Goal: Check status: Check status

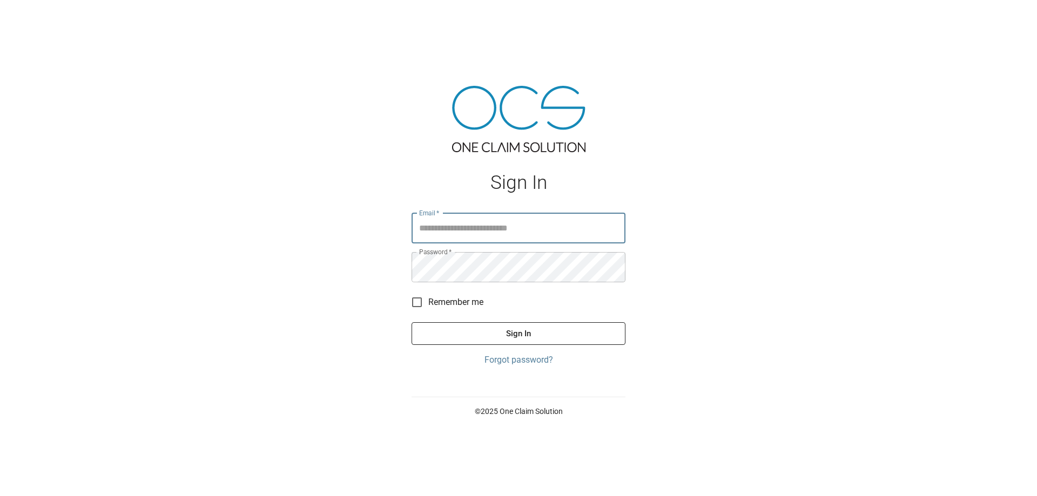
type input "**********"
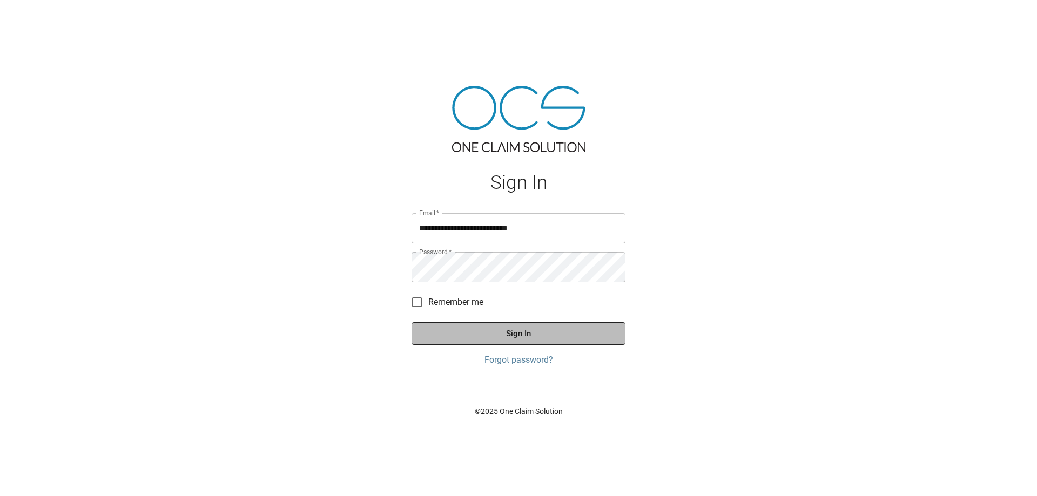
click at [509, 343] on button "Sign In" at bounding box center [519, 334] width 214 height 23
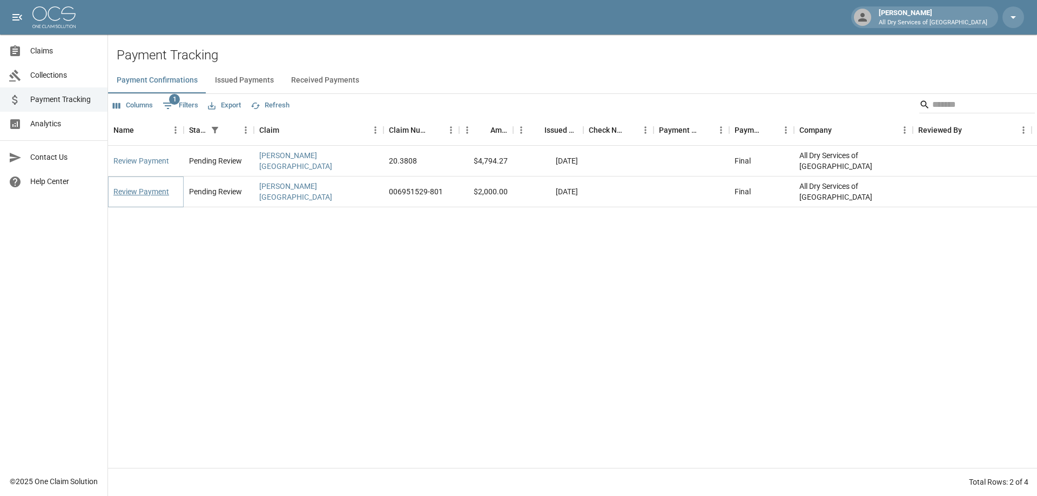
click at [153, 186] on link "Review Payment" at bounding box center [141, 191] width 56 height 11
